Goal: Task Accomplishment & Management: Manage account settings

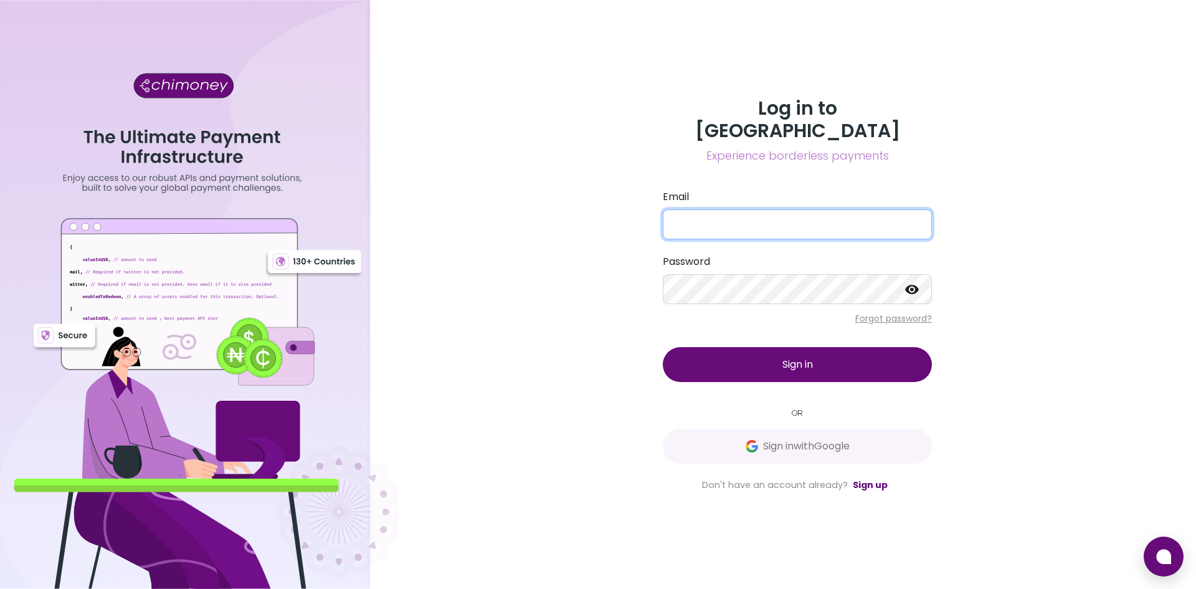
type input "[EMAIL_ADDRESS][DOMAIN_NAME]"
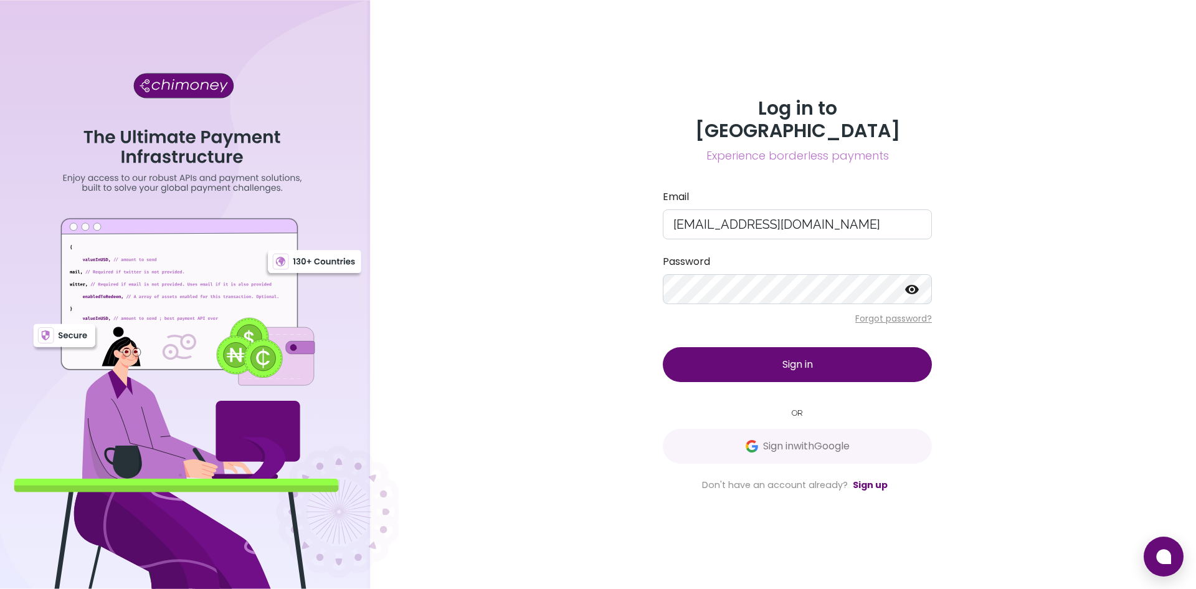
click at [764, 352] on button "Sign in" at bounding box center [797, 364] width 269 height 35
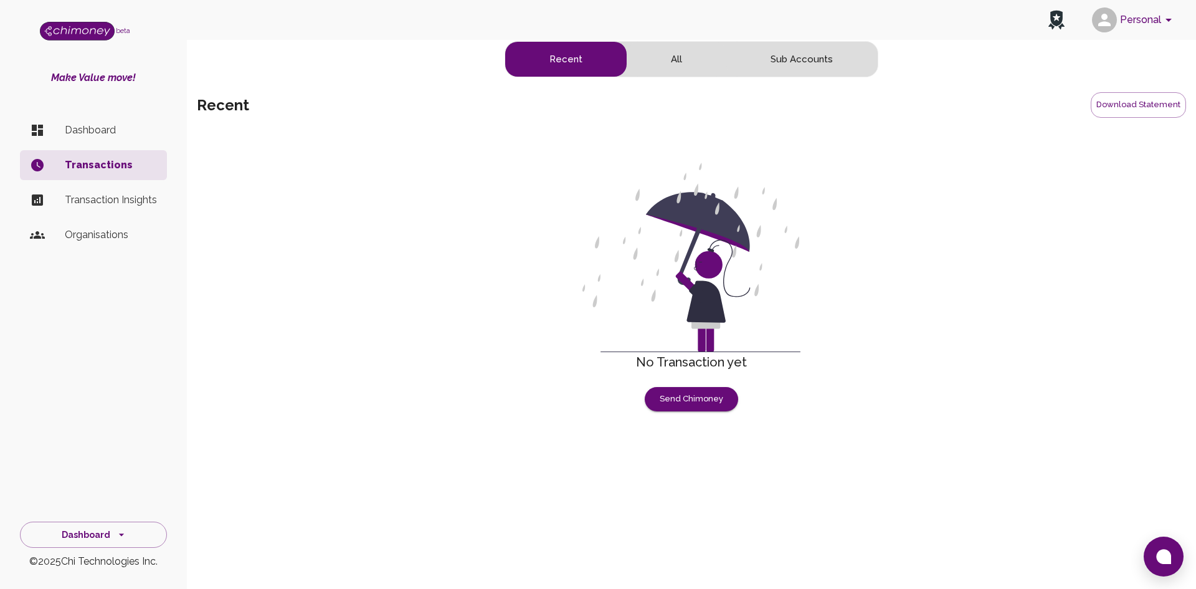
click at [63, 123] on div "side nav" at bounding box center [47, 130] width 35 height 15
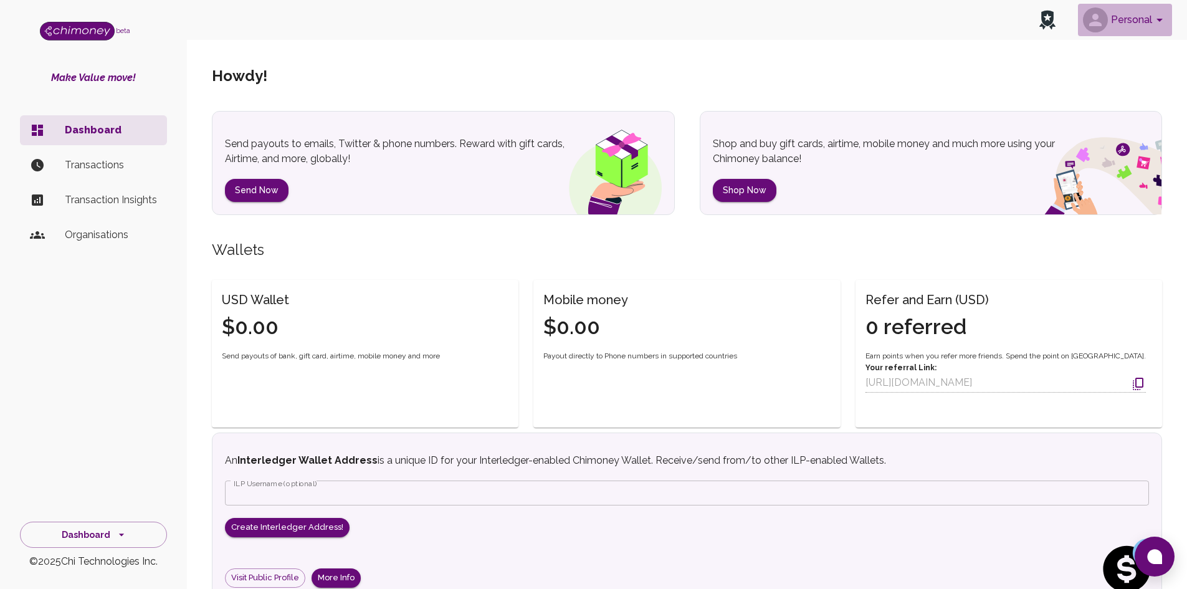
click at [1156, 22] on icon "account of current user" at bounding box center [1159, 19] width 15 height 15
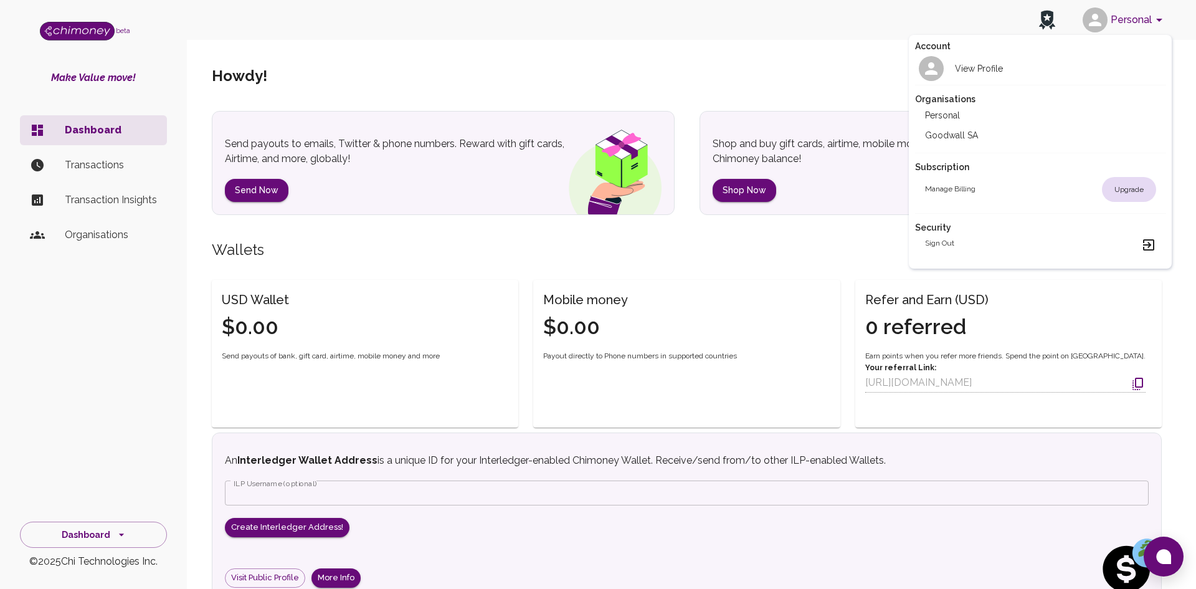
click at [955, 130] on li "Goodwall SA" at bounding box center [1040, 135] width 251 height 20
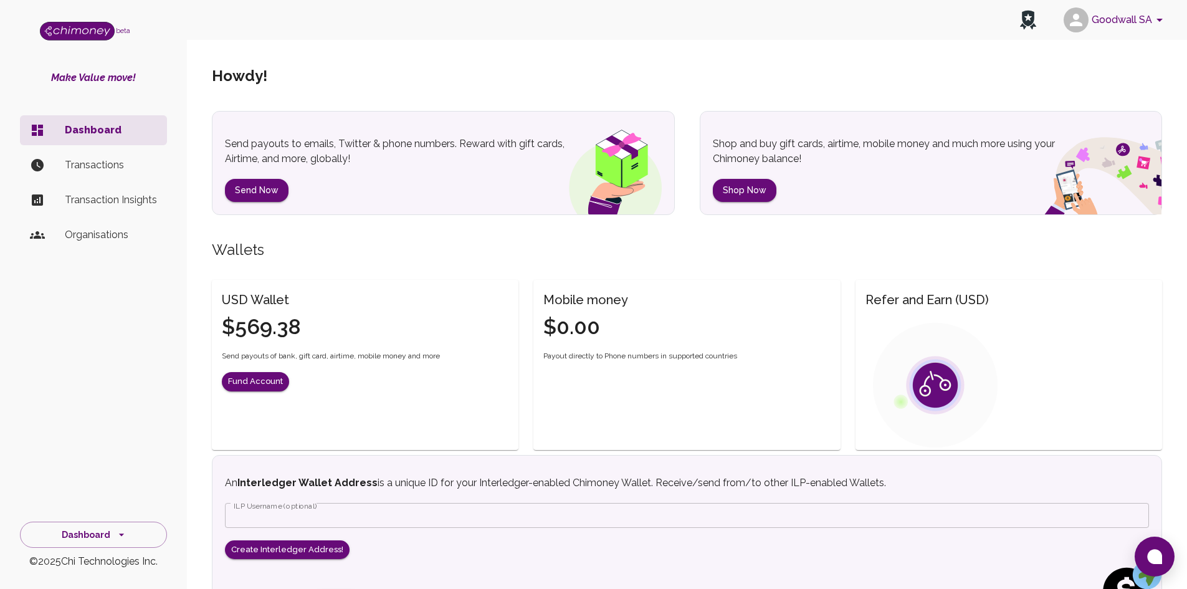
click at [80, 162] on p "Transactions" at bounding box center [111, 165] width 92 height 15
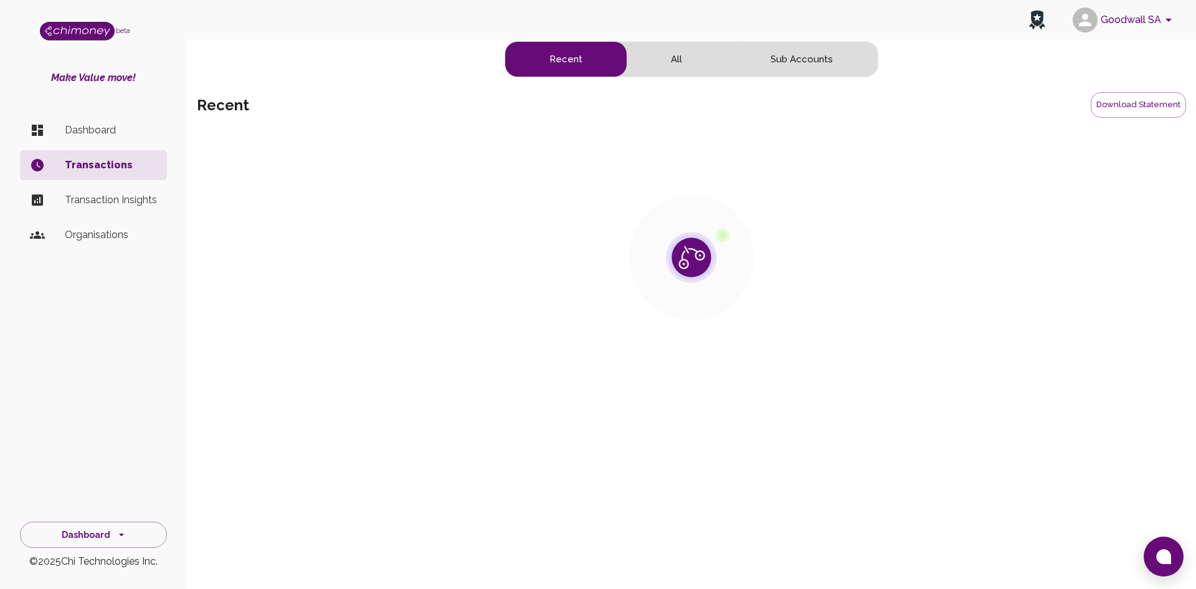
click at [111, 123] on p "Dashboard" at bounding box center [111, 130] width 92 height 15
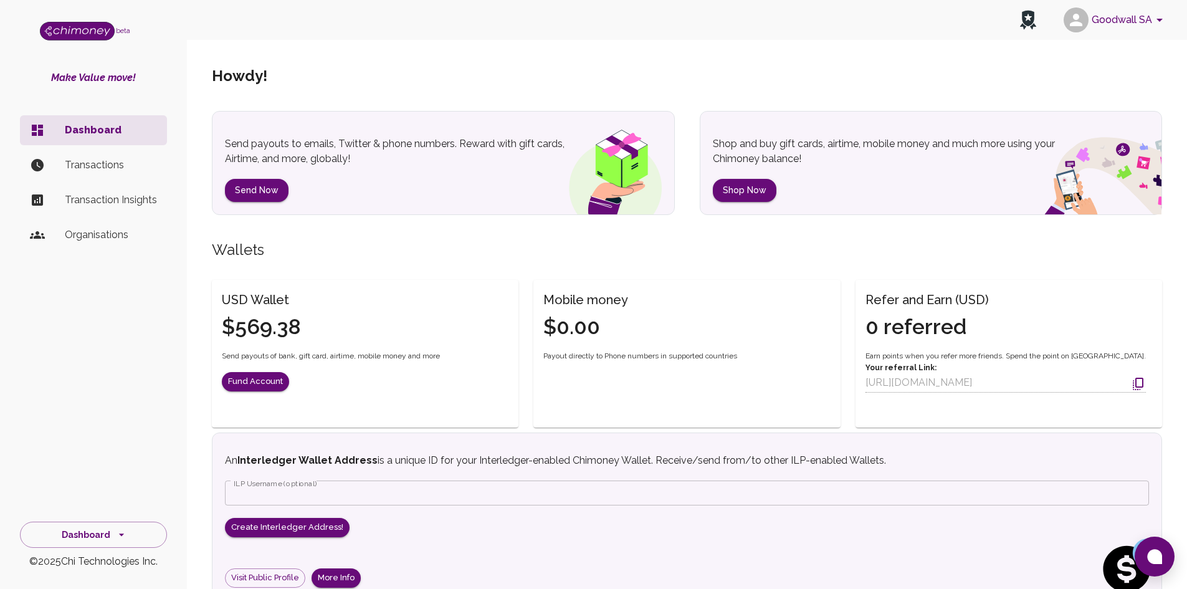
click at [96, 169] on p "Transactions" at bounding box center [111, 165] width 92 height 15
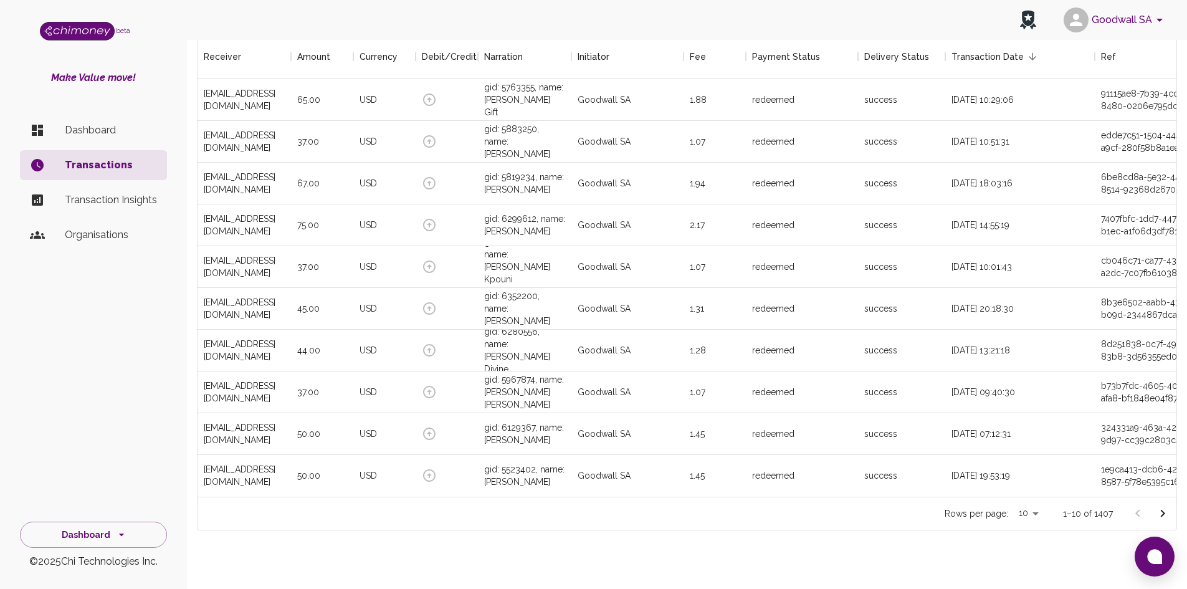
scroll to position [148, 0]
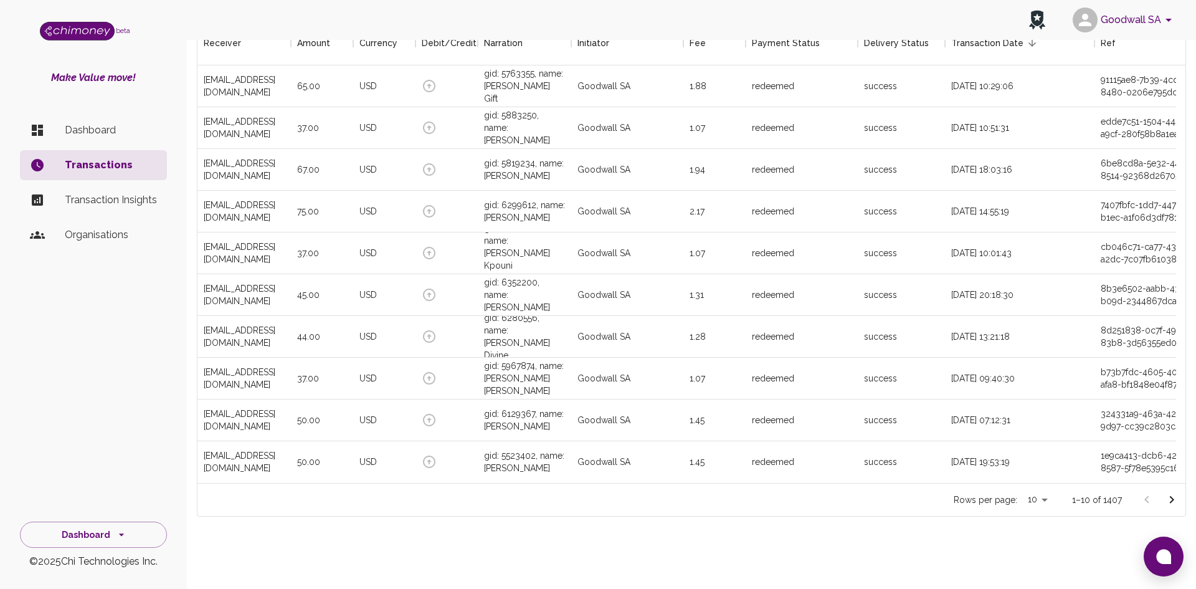
click at [1039, 501] on body "Goodwall SA beta Make Value move! Dashboard Transactions Transaction Insights O…" at bounding box center [598, 225] width 1196 height 728
click at [1035, 541] on li "50" at bounding box center [1029, 540] width 37 height 22
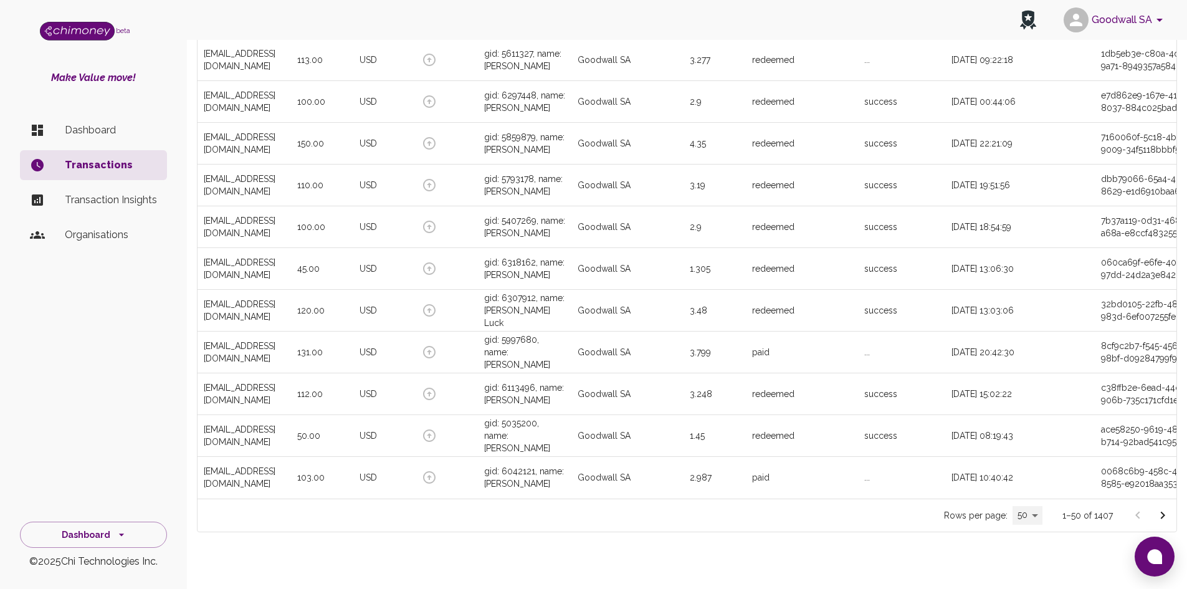
scroll to position [1818, 0]
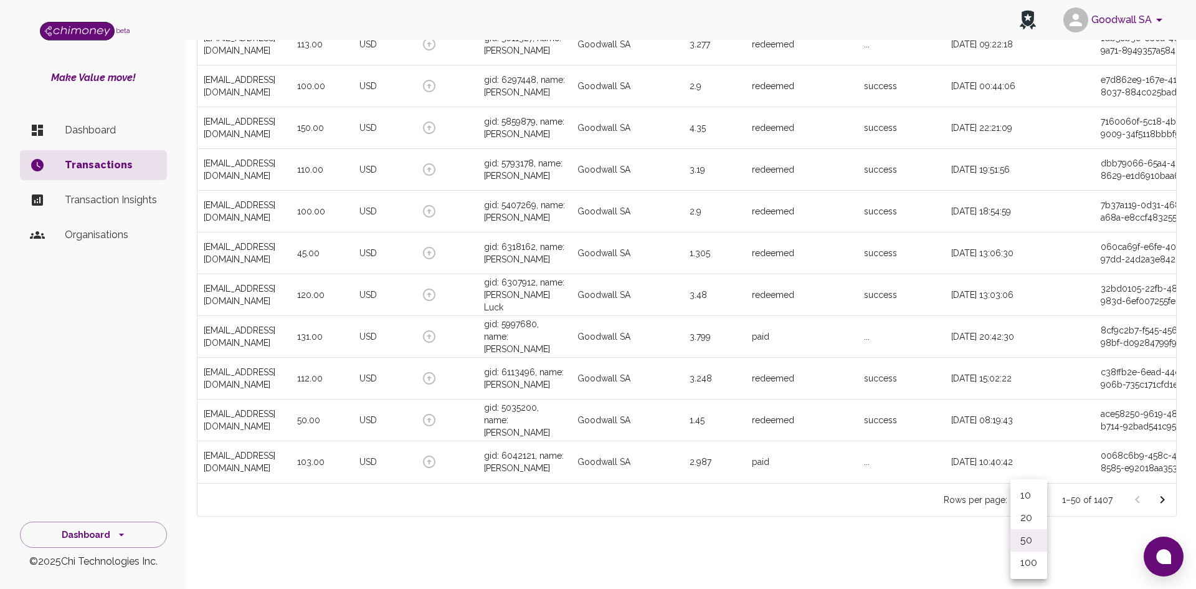
click at [1031, 557] on li "100" at bounding box center [1028, 562] width 37 height 22
type input "100"
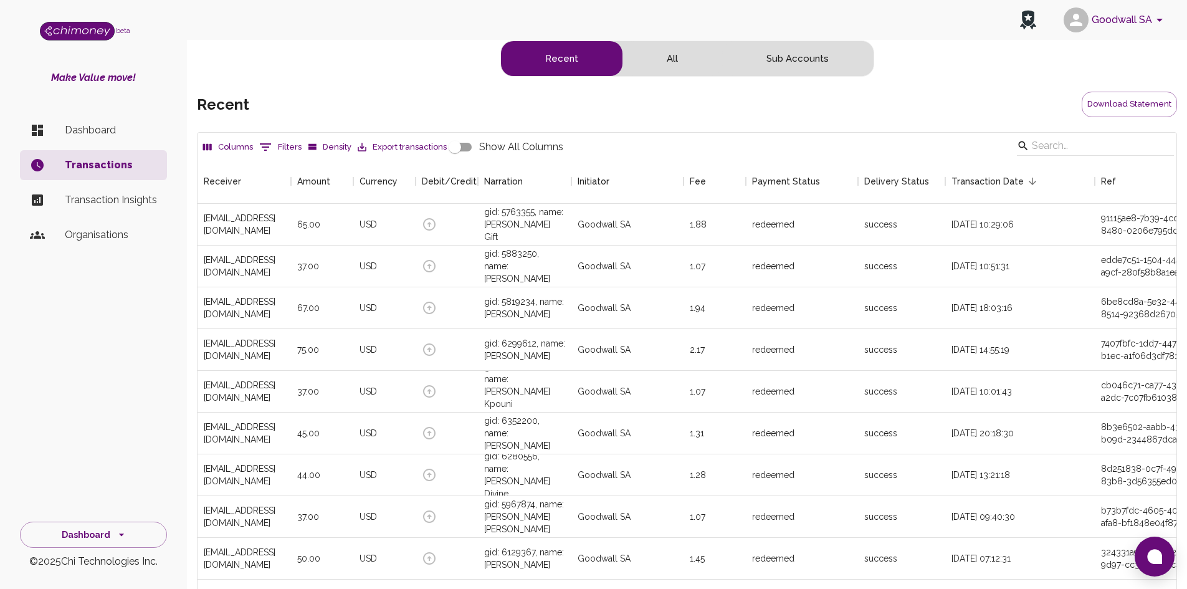
scroll to position [0, 0]
